Goal: Information Seeking & Learning: Learn about a topic

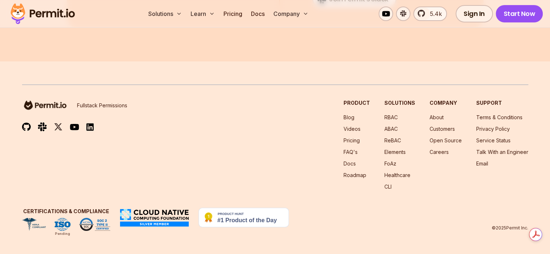
scroll to position [8607, 0]
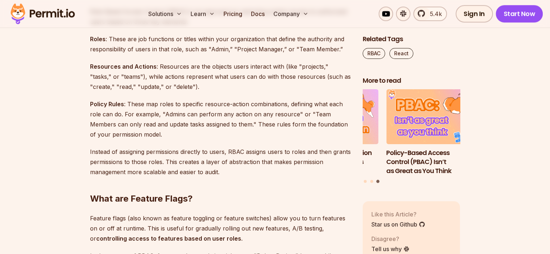
scroll to position [686, 0]
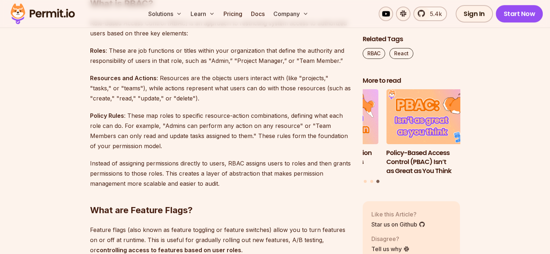
click at [223, 111] on p "Policy Rules : These map roles to specific resource-action combinations, defini…" at bounding box center [220, 131] width 261 height 41
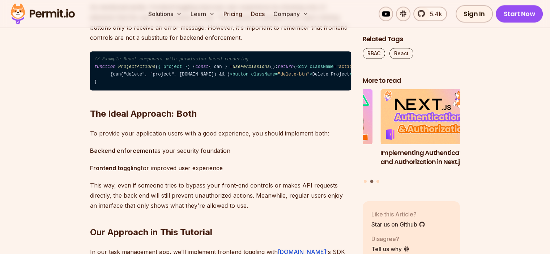
scroll to position [1292, 0]
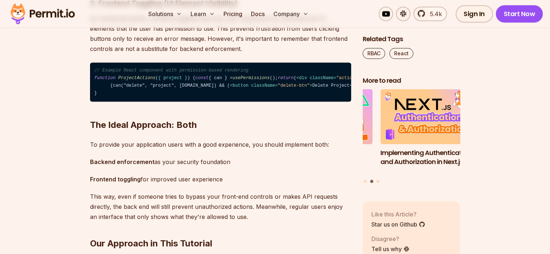
click at [233, 81] on span "usePermissions" at bounding box center [251, 78] width 37 height 5
copy code "const { can } = usePermissions ();"
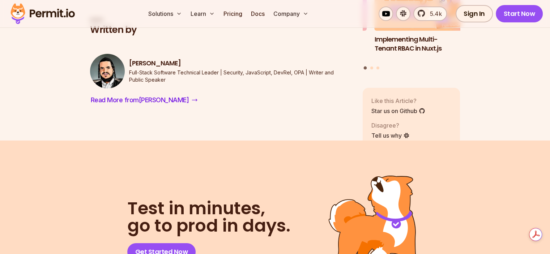
scroll to position [7948, 0]
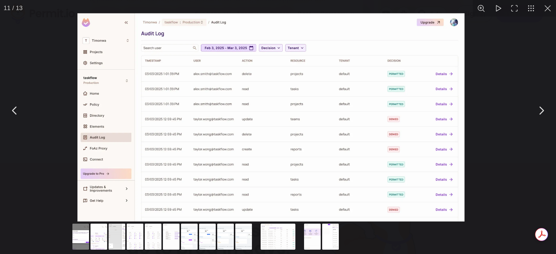
click at [320, 181] on img "You can close this modal content with the ESC key" at bounding box center [270, 117] width 387 height 208
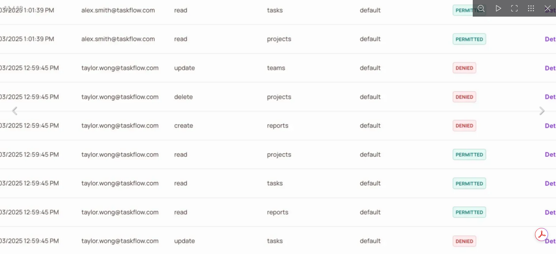
click at [320, 181] on img "You can close this modal content with the ESC key" at bounding box center [230, 64] width 740 height 399
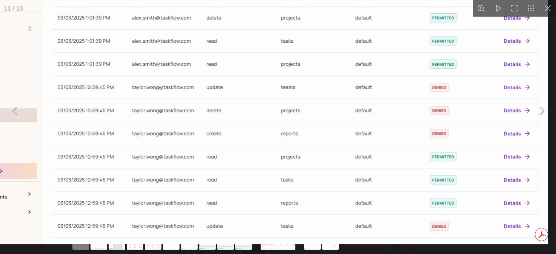
click at [320, 181] on img "You can close this modal content with the ESC key" at bounding box center [251, 85] width 594 height 320
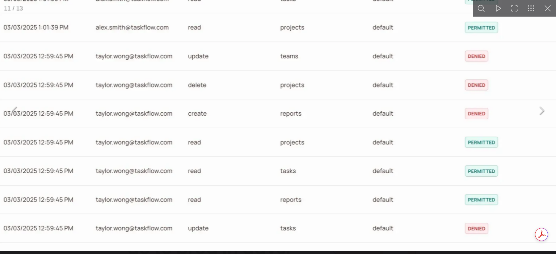
click at [378, 121] on img "You can close this modal content with the ESC key" at bounding box center [243, 53] width 736 height 397
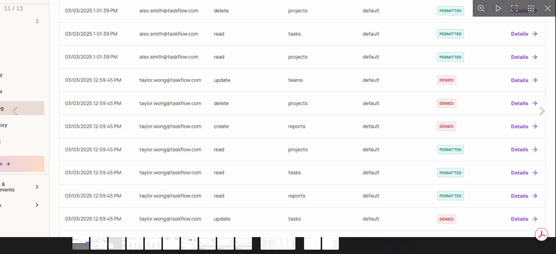
click at [378, 121] on img "You can close this modal content with the ESC key" at bounding box center [258, 77] width 594 height 320
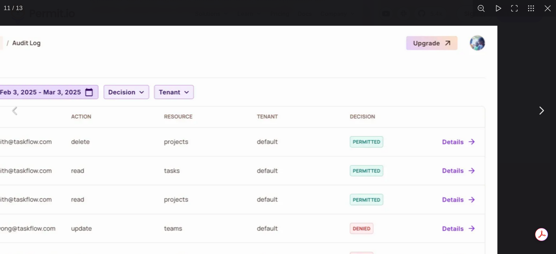
drag, startPoint x: 430, startPoint y: 73, endPoint x: 278, endPoint y: 223, distance: 213.2
click at [278, 223] on img "You can close this modal content with the ESC key" at bounding box center [126, 226] width 741 height 400
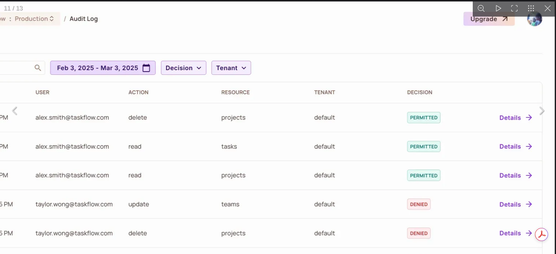
click at [548, 8] on button "You can close this modal content with the ESC key" at bounding box center [547, 8] width 17 height 17
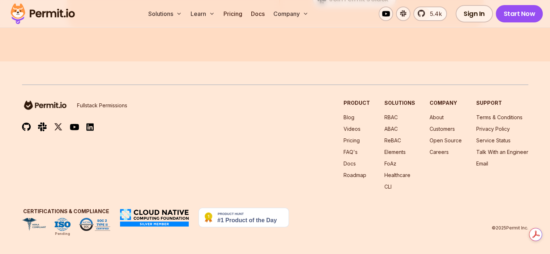
scroll to position [8716, 0]
